Goal: Task Accomplishment & Management: Manage account settings

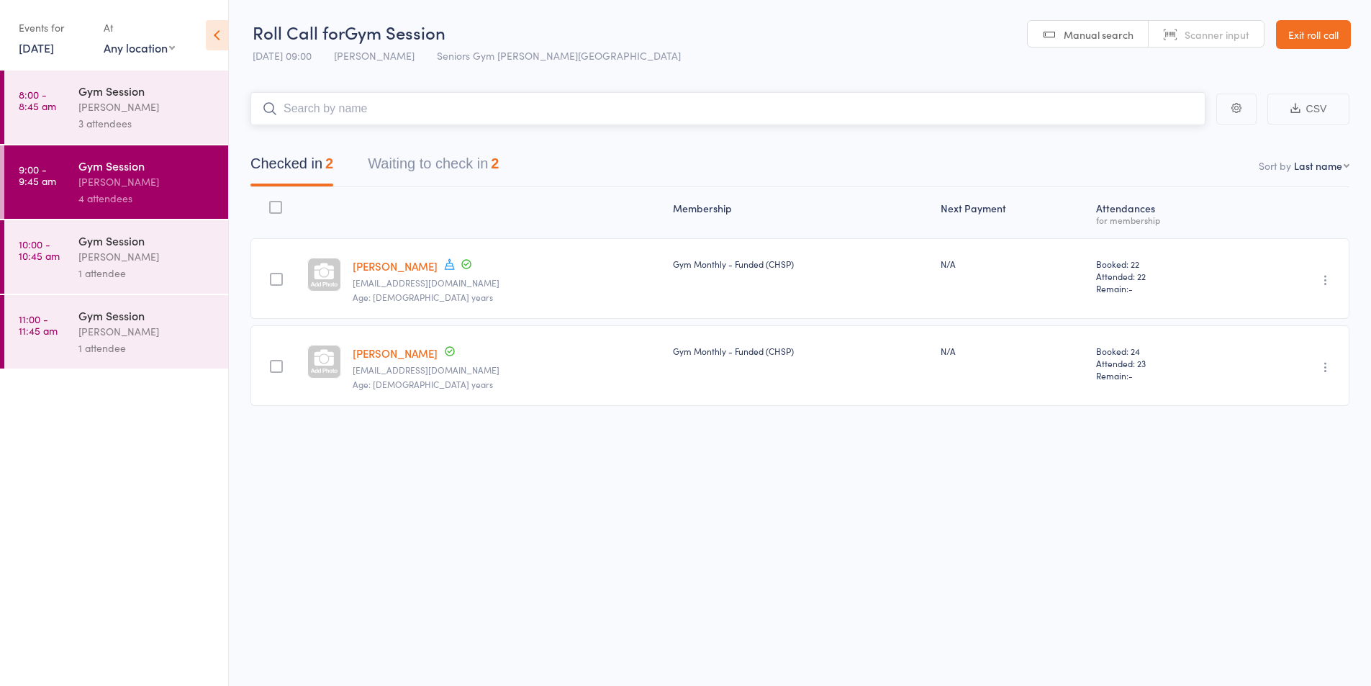
click at [445, 171] on button "Waiting to check in 2" at bounding box center [433, 167] width 131 height 38
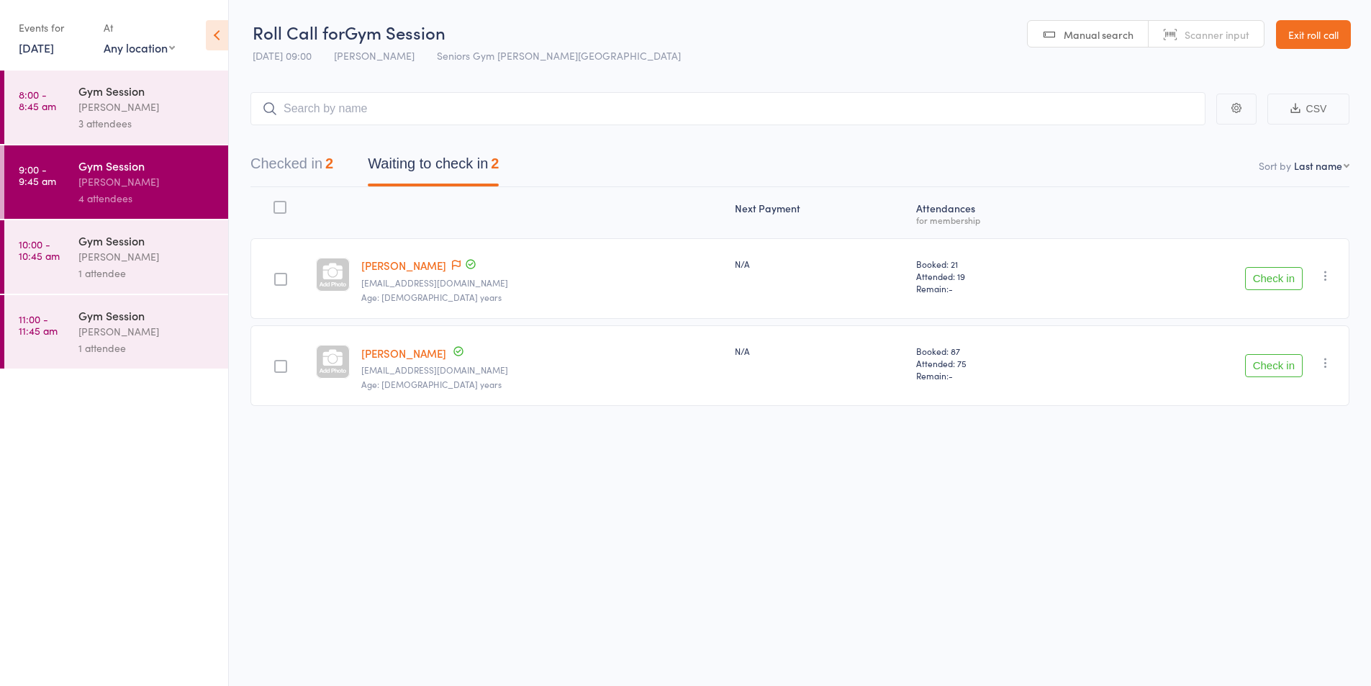
click at [1317, 281] on button "button" at bounding box center [1325, 275] width 17 height 17
click at [1285, 412] on li "Mark absent" at bounding box center [1274, 419] width 119 height 19
click at [106, 253] on div "[PERSON_NAME]" at bounding box center [146, 256] width 137 height 17
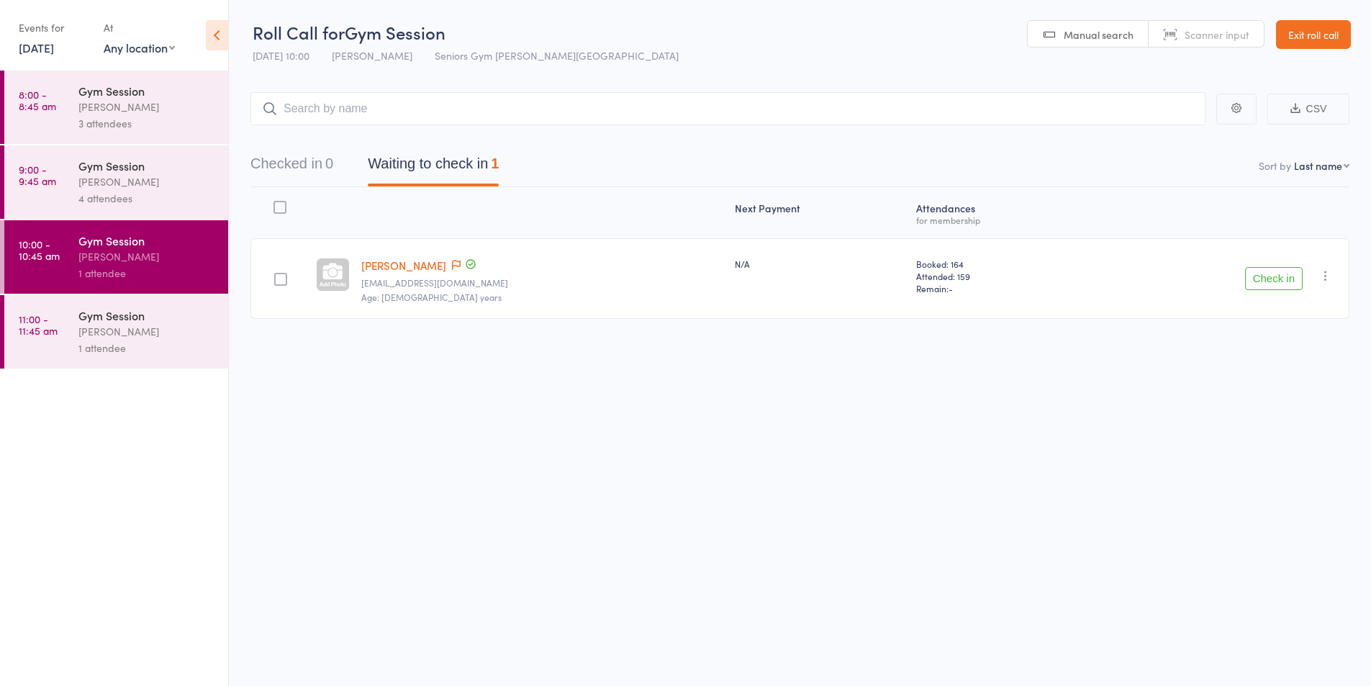
click at [137, 328] on div "[PERSON_NAME]" at bounding box center [146, 331] width 137 height 17
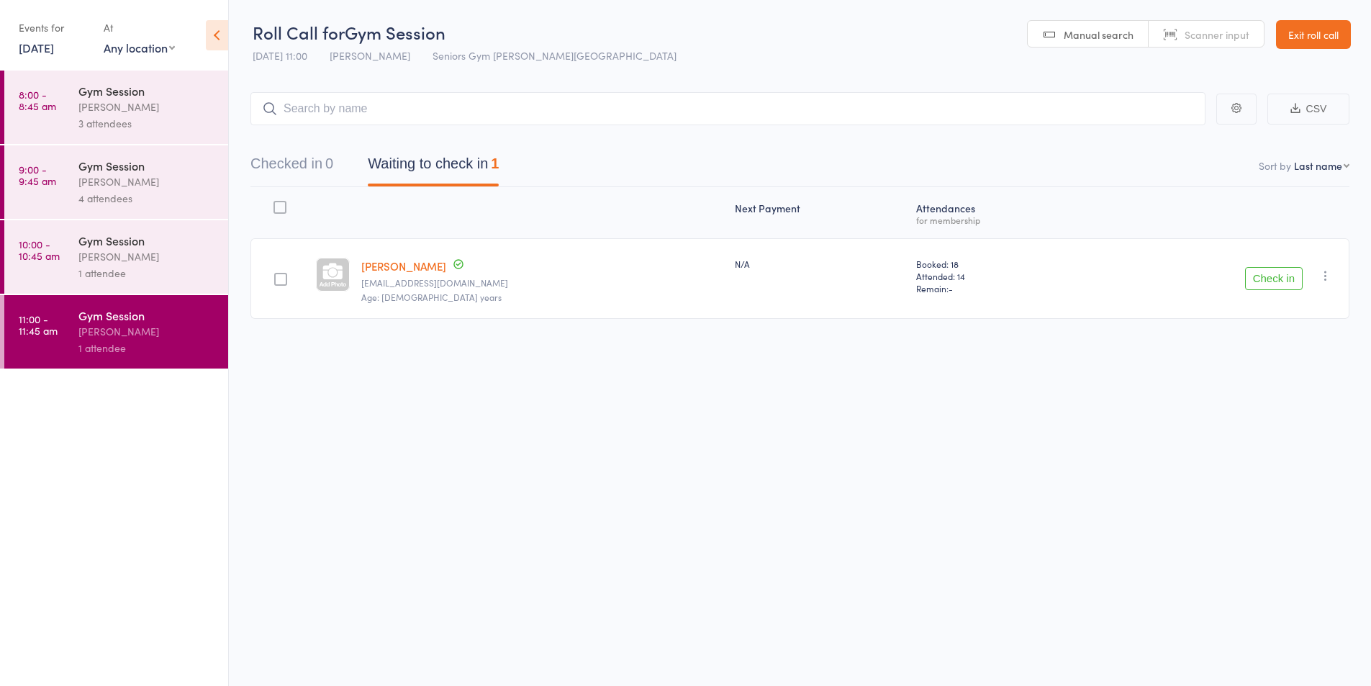
click at [94, 178] on div "[PERSON_NAME]" at bounding box center [146, 181] width 137 height 17
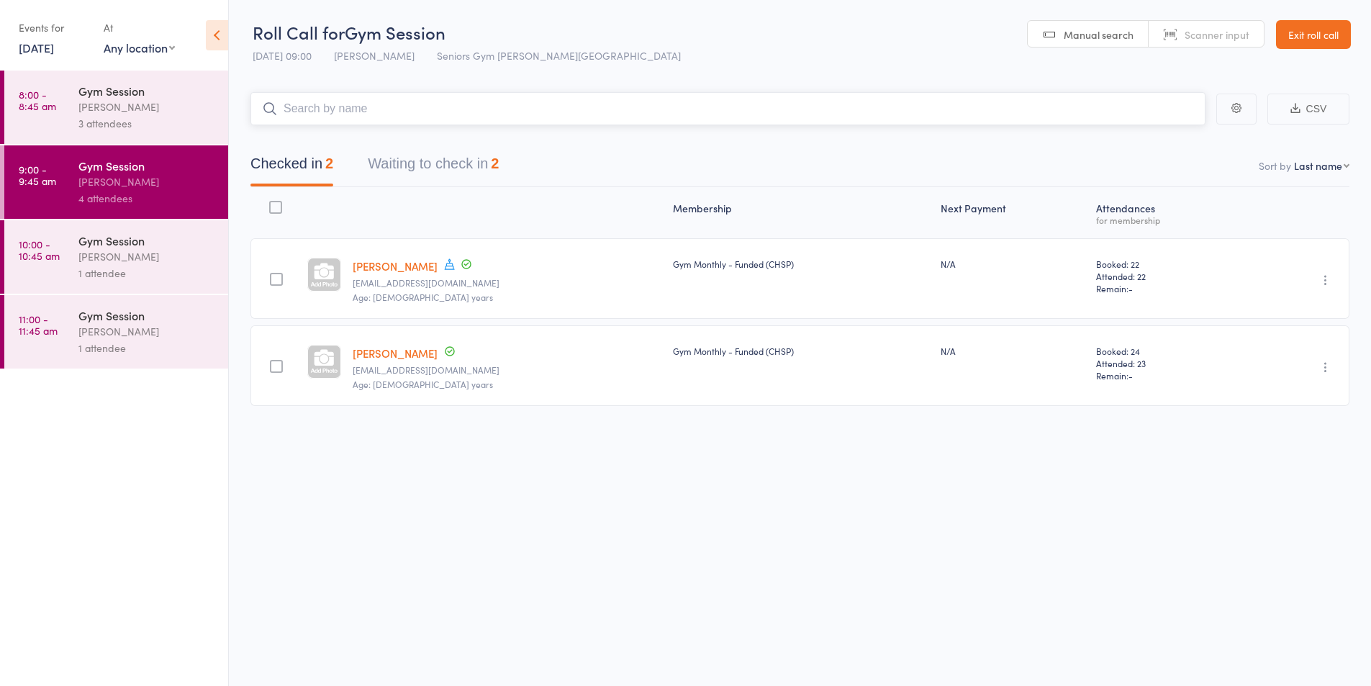
click at [453, 158] on button "Waiting to check in 2" at bounding box center [433, 167] width 131 height 38
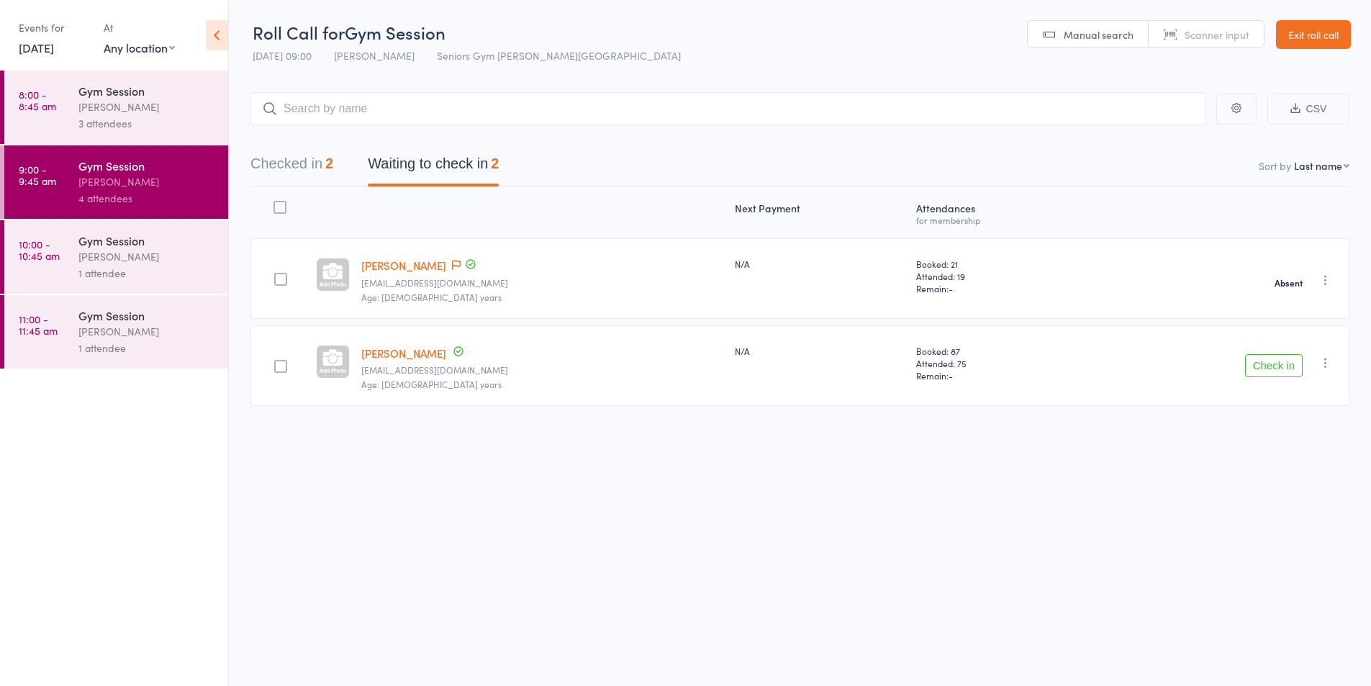
click at [111, 268] on div "1 attendee" at bounding box center [146, 273] width 137 height 17
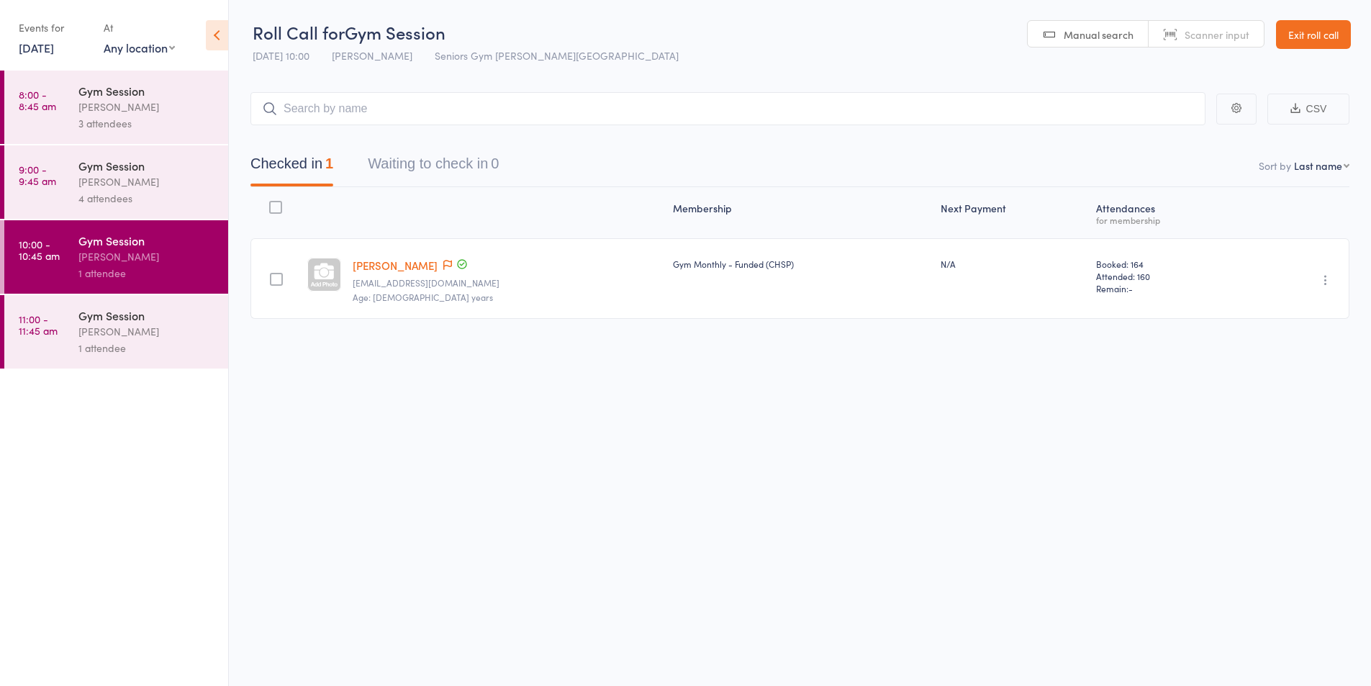
click at [135, 185] on div "[PERSON_NAME]" at bounding box center [146, 181] width 137 height 17
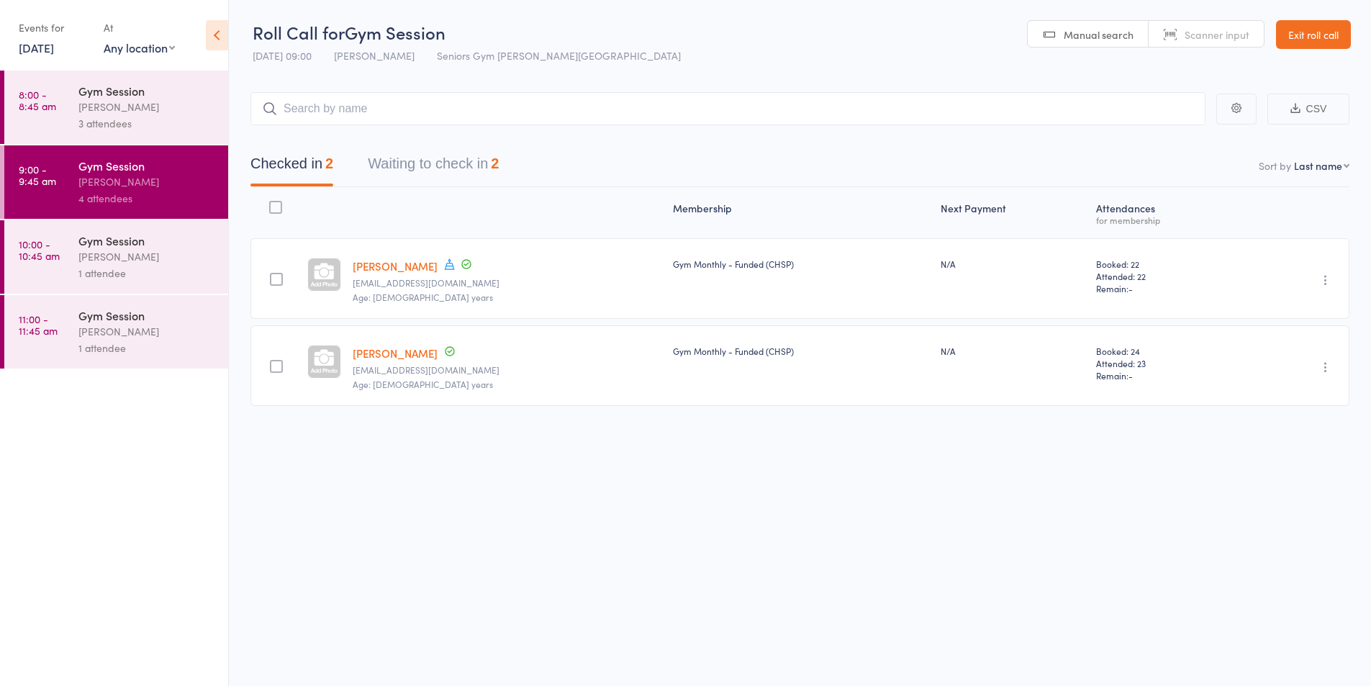
click at [466, 160] on button "Waiting to check in 2" at bounding box center [433, 167] width 131 height 38
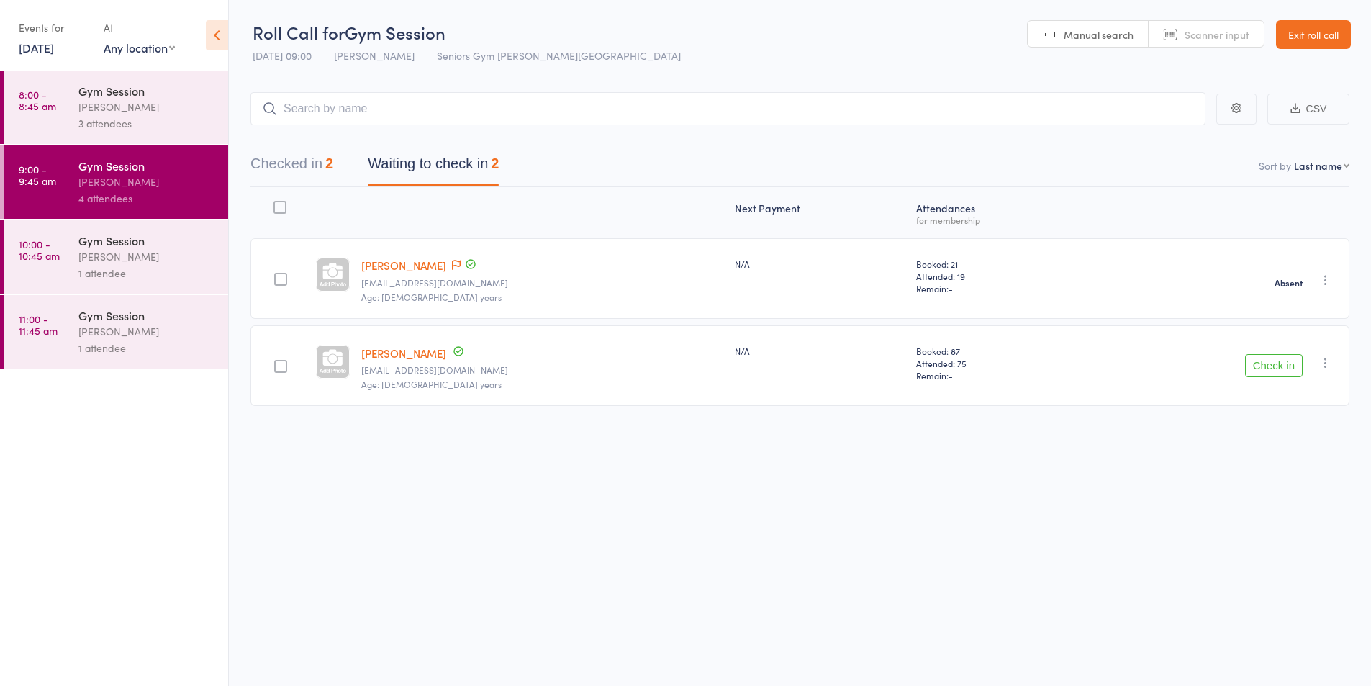
click at [107, 268] on div "1 attendee" at bounding box center [146, 273] width 137 height 17
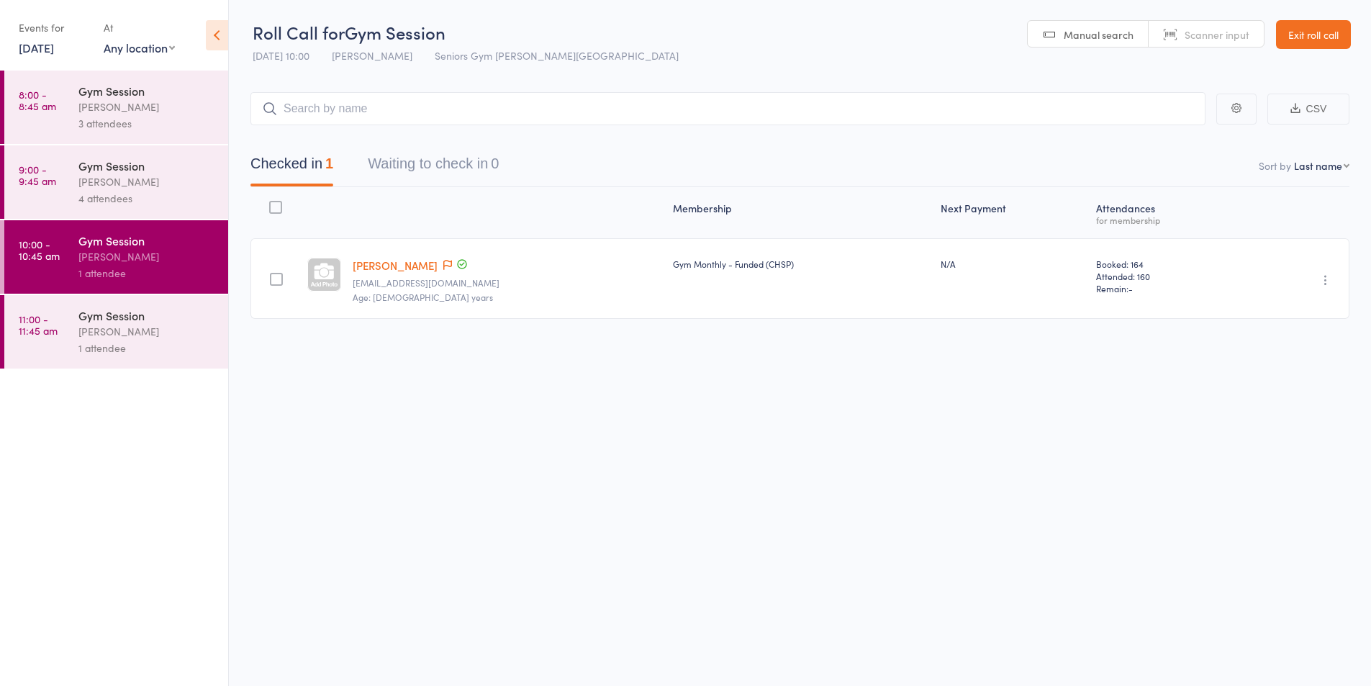
click at [148, 285] on div "Gym Session [PERSON_NAME] 1 attendee" at bounding box center [153, 256] width 150 height 73
click at [143, 300] on div "Gym Session [PERSON_NAME] 1 attendee" at bounding box center [153, 331] width 150 height 73
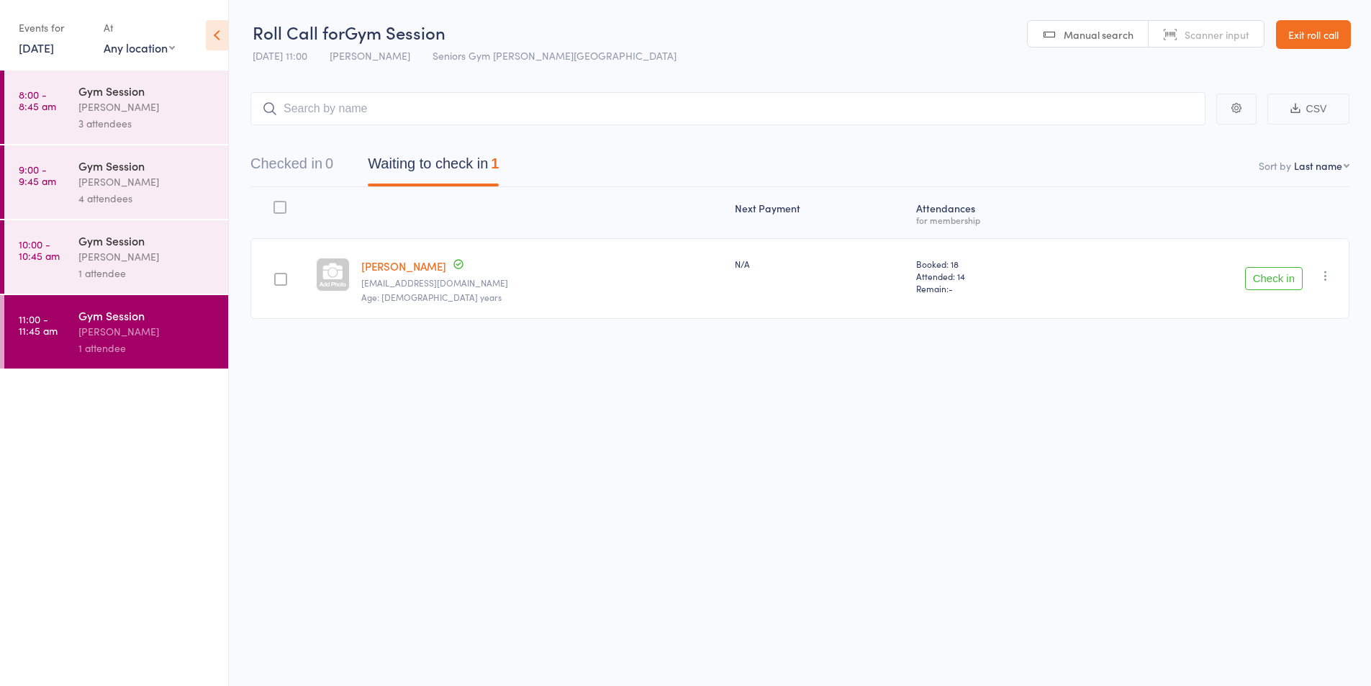
click at [108, 171] on div "Gym Session" at bounding box center [146, 166] width 137 height 16
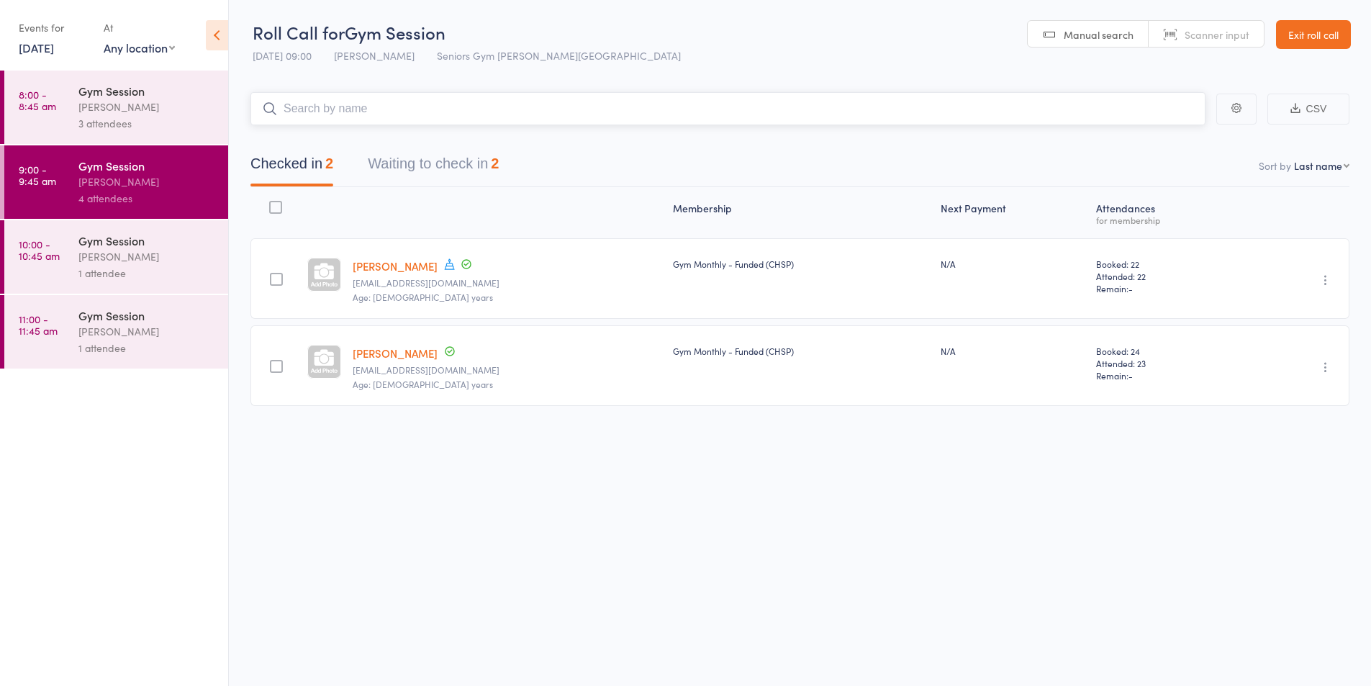
click at [460, 176] on button "Waiting to check in 2" at bounding box center [433, 167] width 131 height 38
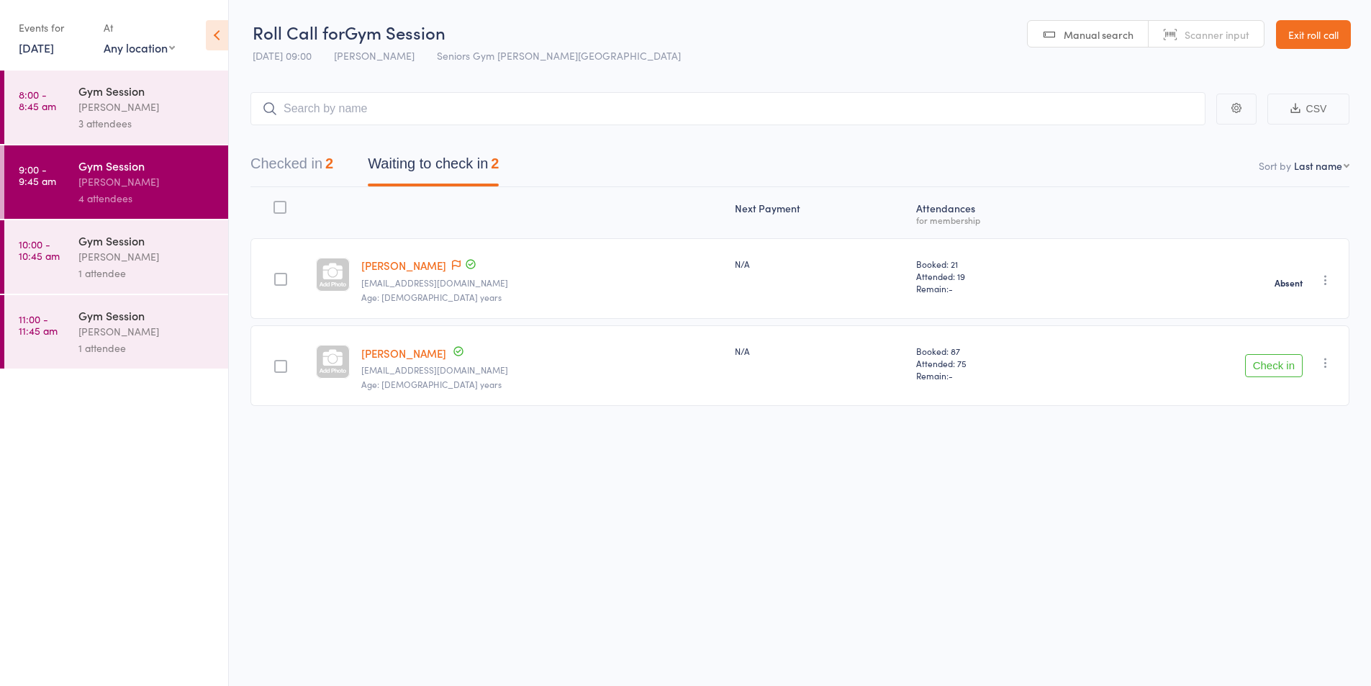
click at [1329, 364] on icon "button" at bounding box center [1326, 363] width 14 height 14
click at [1283, 502] on li "Mark absent" at bounding box center [1274, 506] width 119 height 19
